Goal: Task Accomplishment & Management: Use online tool/utility

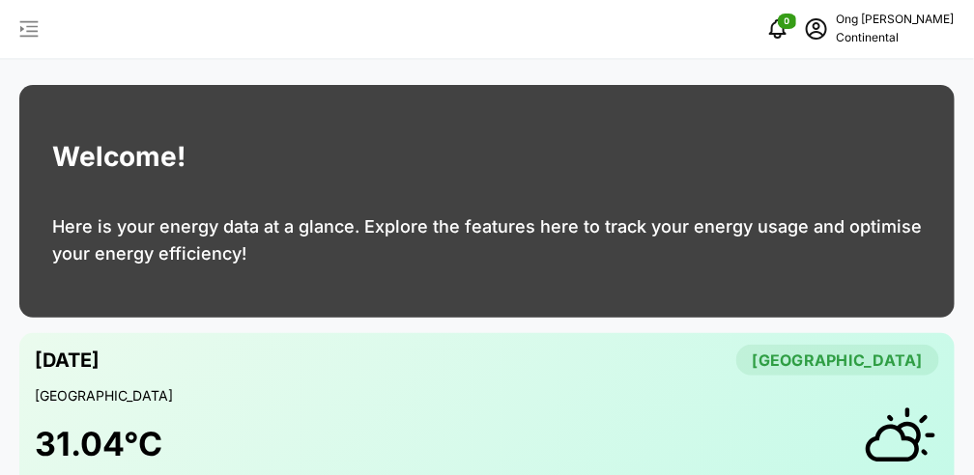
click at [28, 24] on icon "button" at bounding box center [28, 28] width 23 height 23
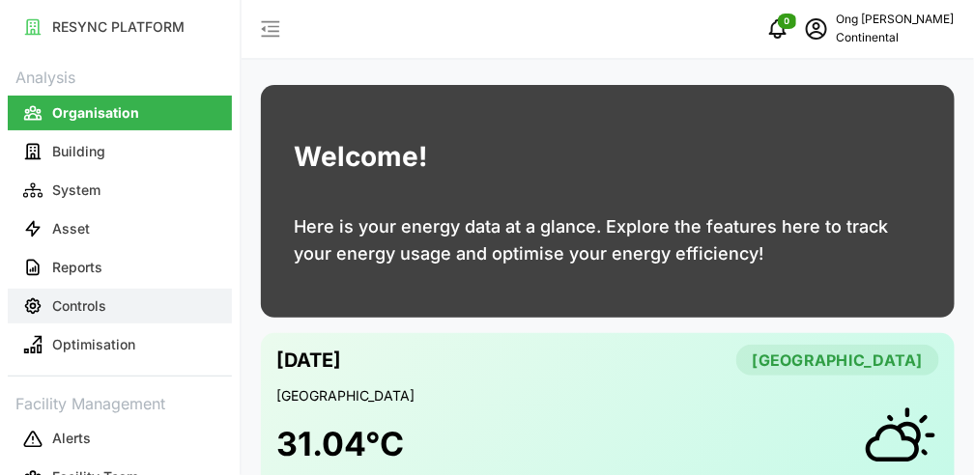
drag, startPoint x: 88, startPoint y: 313, endPoint x: 97, endPoint y: 308, distance: 9.9
click at [87, 313] on p "Controls" at bounding box center [79, 306] width 54 height 19
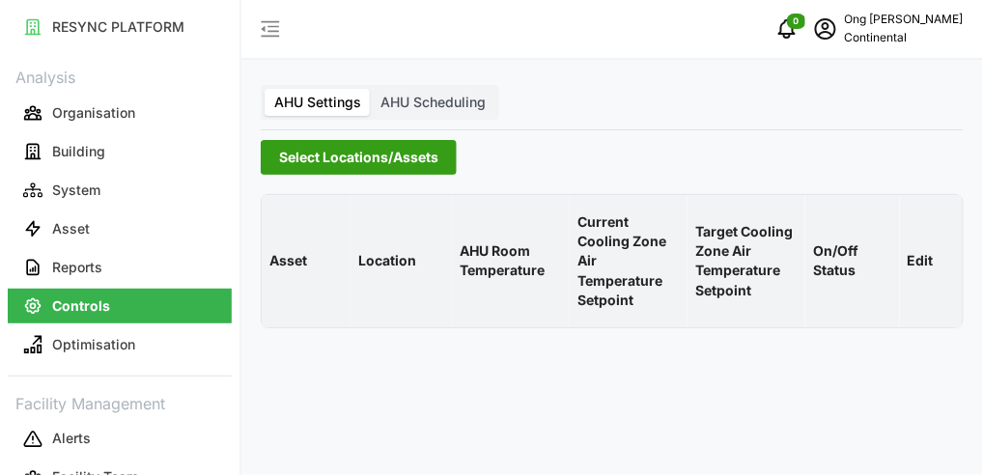
click at [363, 167] on span "Select Locations/Assets" at bounding box center [358, 157] width 159 height 33
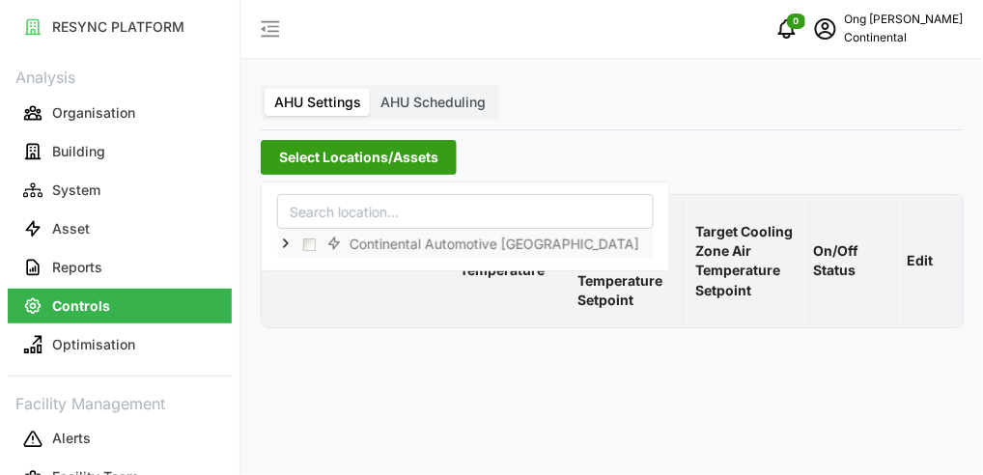
click at [286, 241] on icon at bounding box center [285, 244] width 15 height 15
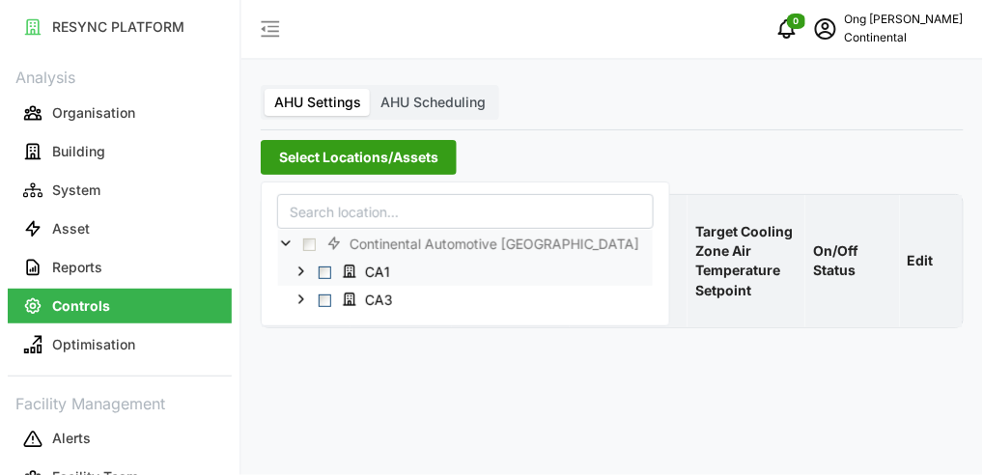
click at [326, 268] on span "Select CA1" at bounding box center [325, 273] width 13 height 13
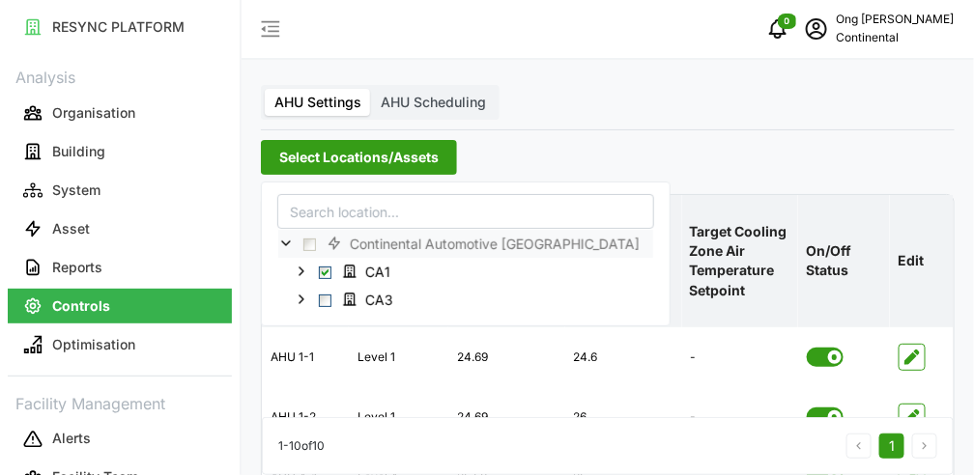
click at [699, 151] on div "Select Locations/Assets" at bounding box center [608, 157] width 694 height 35
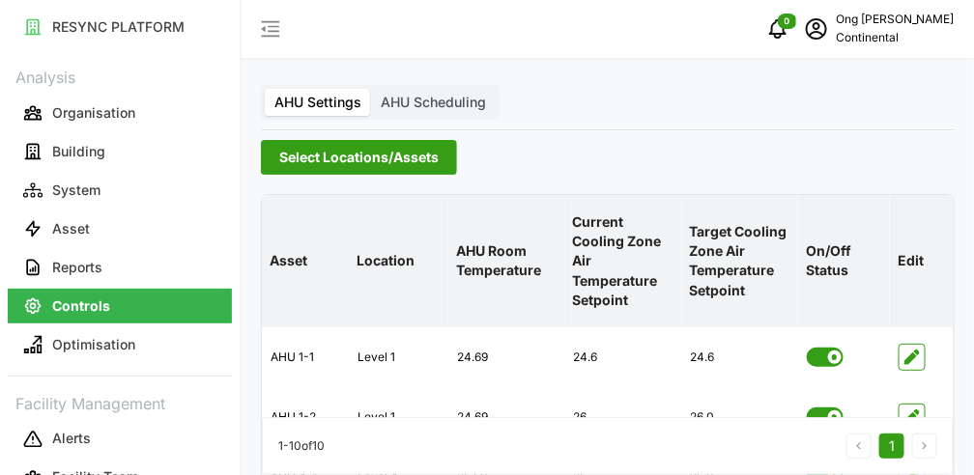
click at [330, 156] on span "Select Locations/Assets" at bounding box center [358, 157] width 159 height 33
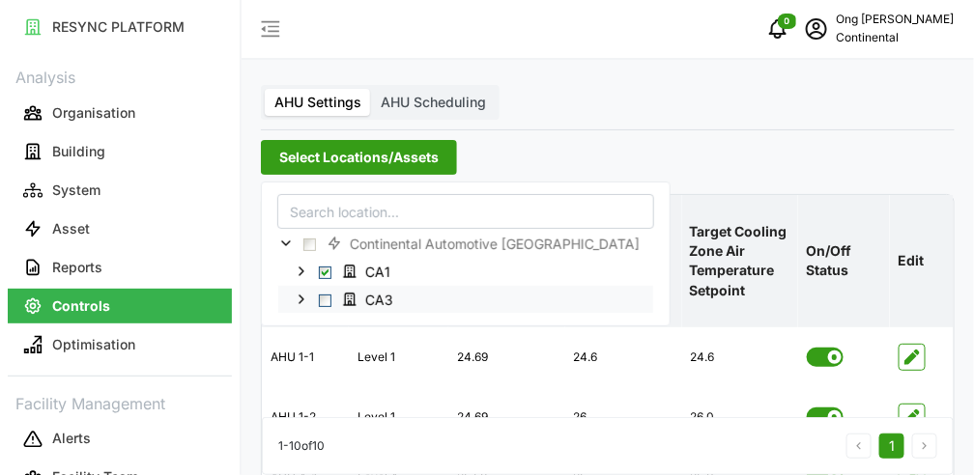
click at [322, 300] on span "Select CA3" at bounding box center [325, 301] width 13 height 13
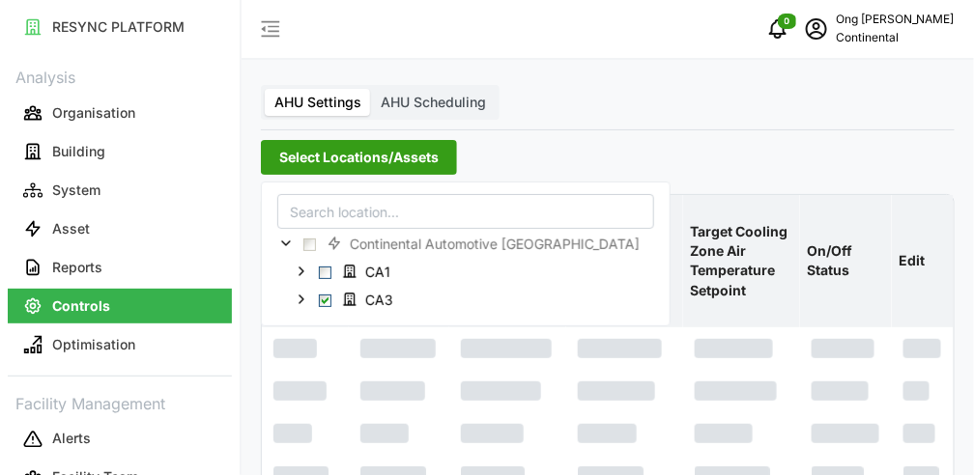
click at [719, 163] on div "Select Locations/Assets" at bounding box center [608, 157] width 694 height 35
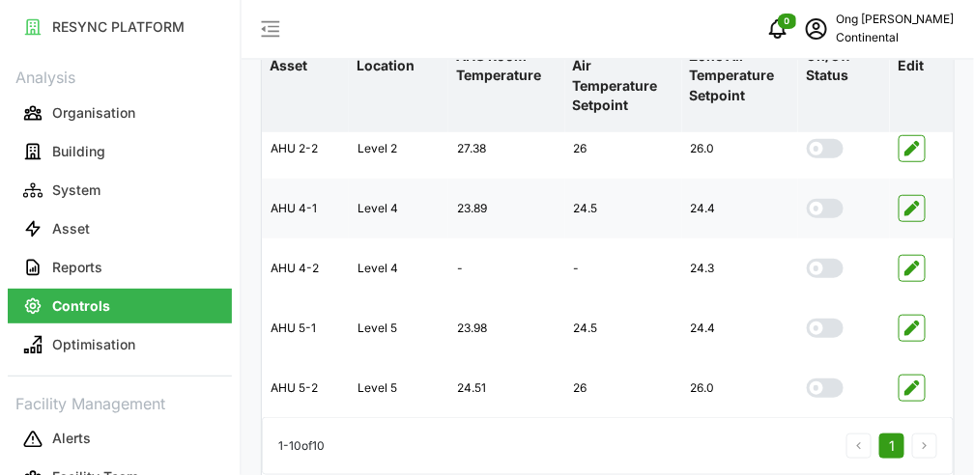
scroll to position [12, 0]
